Goal: Transaction & Acquisition: Obtain resource

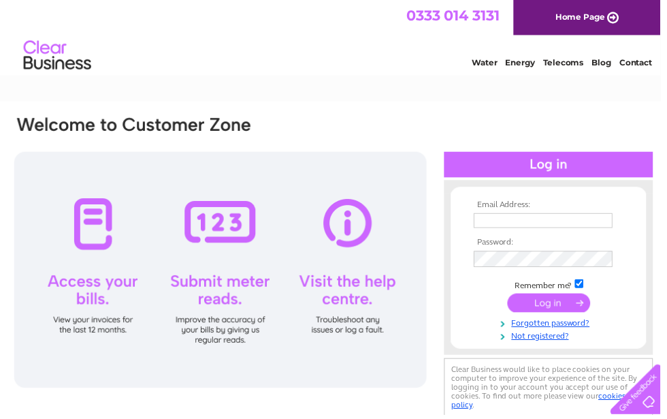
click at [525, 220] on input "text" at bounding box center [548, 222] width 140 height 15
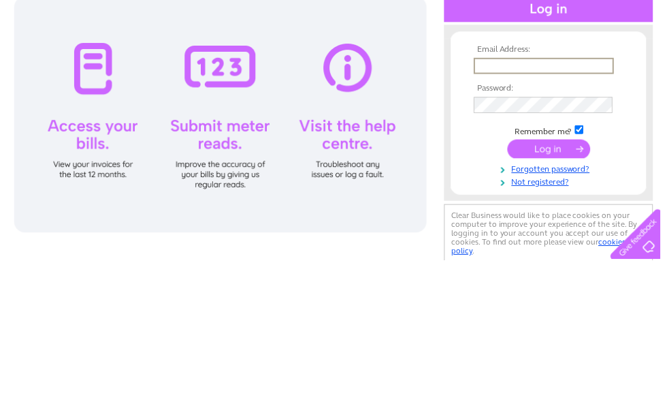
scroll to position [119, 0]
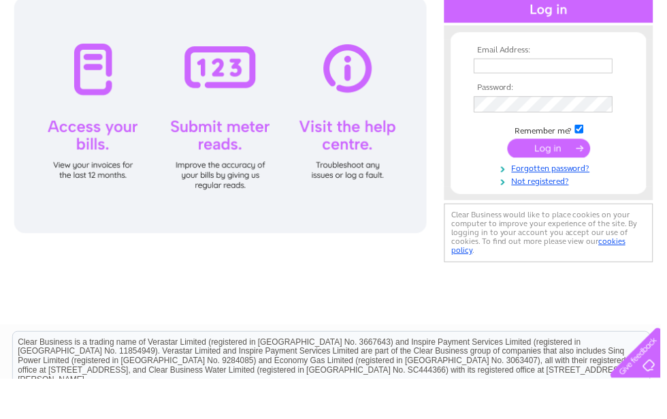
type input "alastairgtodd@aol.com"
click at [547, 177] on input "submit" at bounding box center [554, 186] width 84 height 19
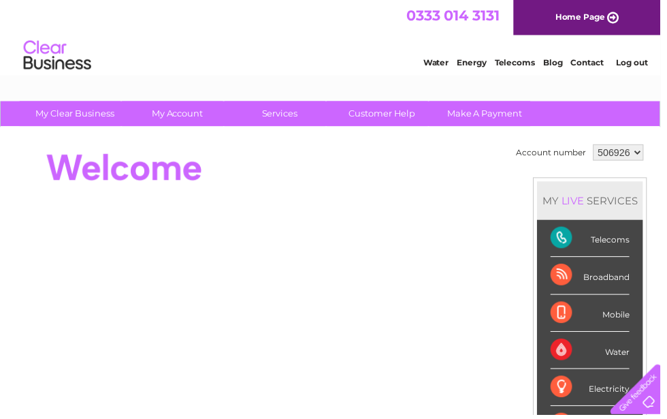
click at [639, 148] on select "506926 909934" at bounding box center [624, 154] width 51 height 16
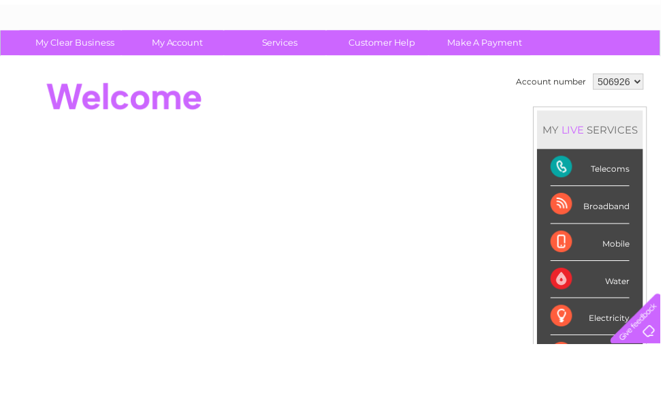
select select "909934"
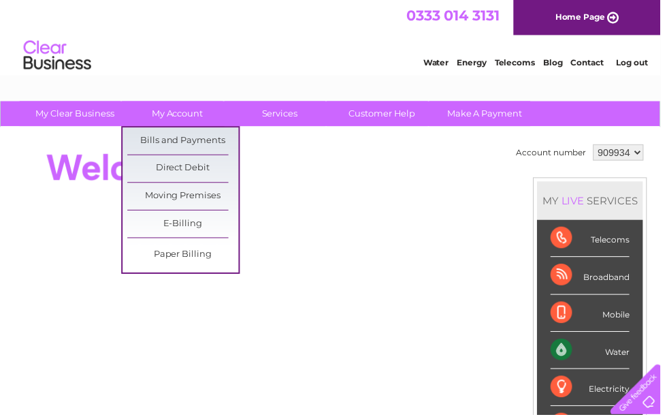
click at [186, 146] on link "Bills and Payments" at bounding box center [185, 142] width 112 height 27
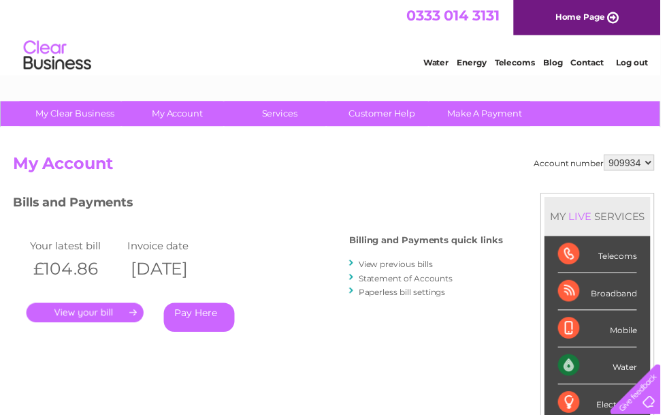
click at [99, 308] on link "." at bounding box center [86, 316] width 118 height 20
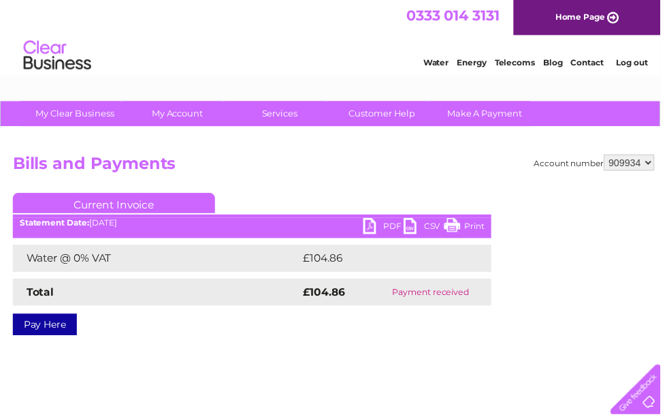
click at [419, 230] on link "CSV" at bounding box center [428, 230] width 41 height 20
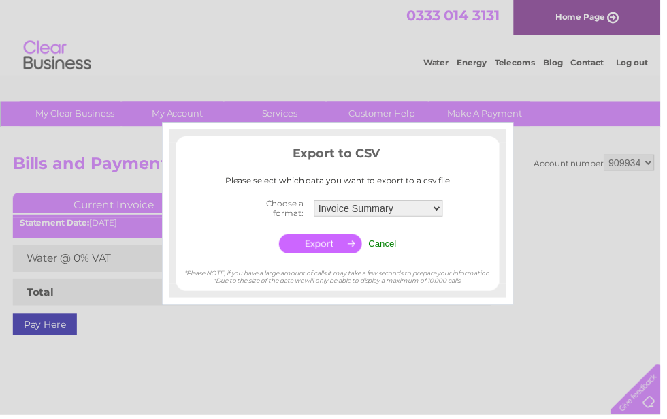
click at [388, 244] on input "Cancel" at bounding box center [386, 246] width 29 height 10
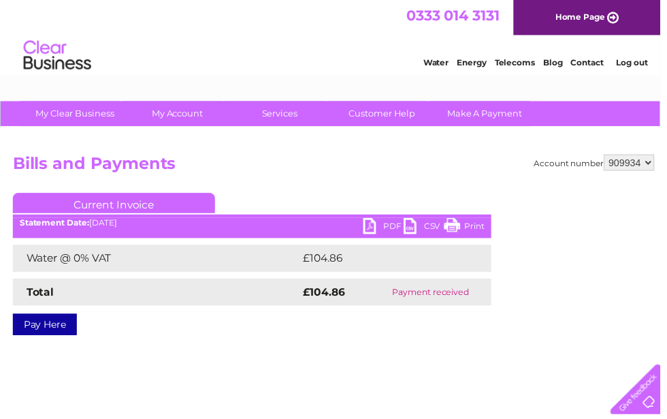
click at [383, 227] on link "PDF" at bounding box center [387, 230] width 41 height 20
